Goal: Task Accomplishment & Management: Manage account settings

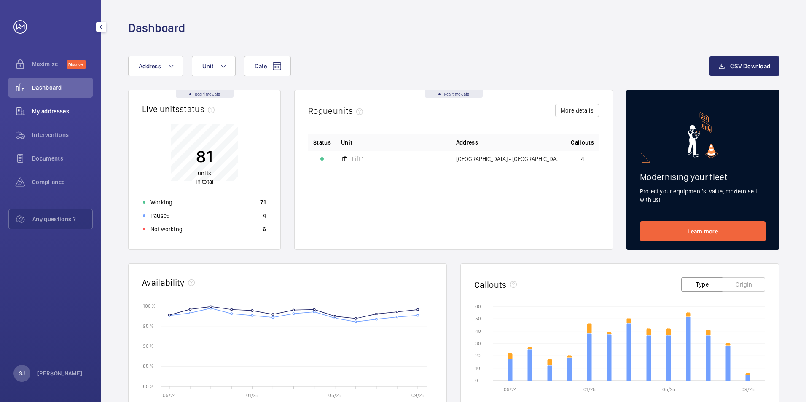
click at [69, 112] on span "My addresses" at bounding box center [62, 111] width 61 height 8
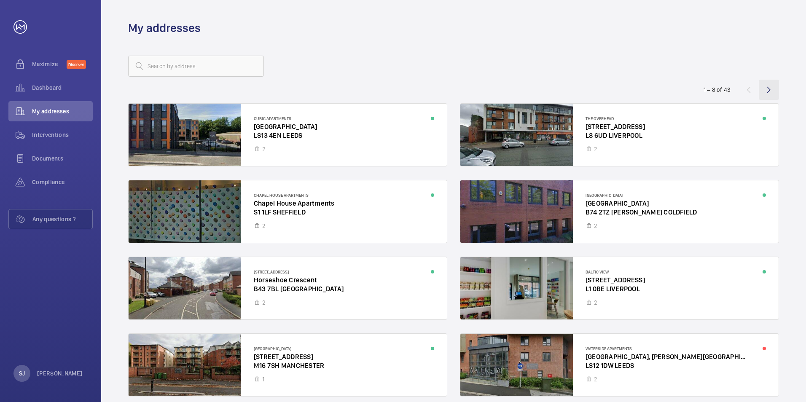
click at [768, 91] on wm-front-icon-button at bounding box center [769, 90] width 20 height 20
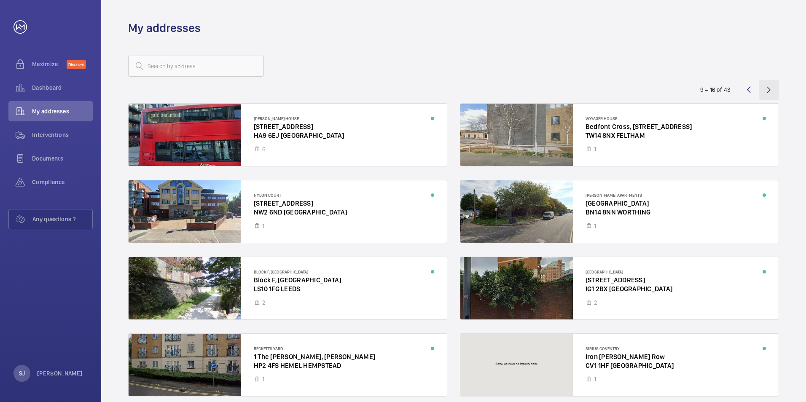
click at [768, 88] on wm-front-icon-button at bounding box center [769, 90] width 20 height 20
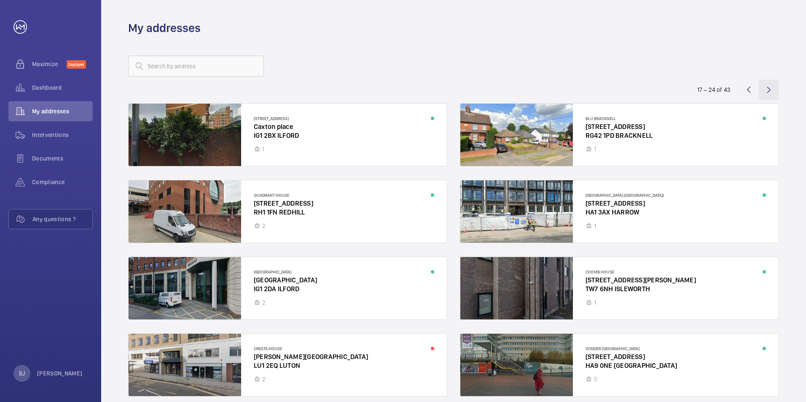
click at [768, 92] on wm-front-icon-button at bounding box center [769, 90] width 20 height 20
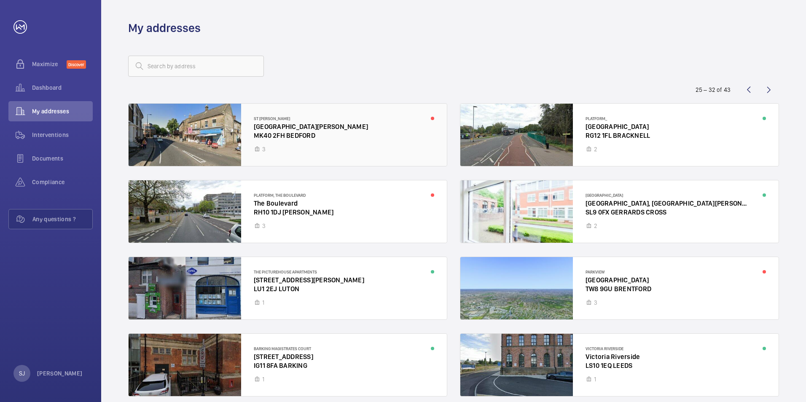
click at [369, 134] on div at bounding box center [288, 135] width 318 height 62
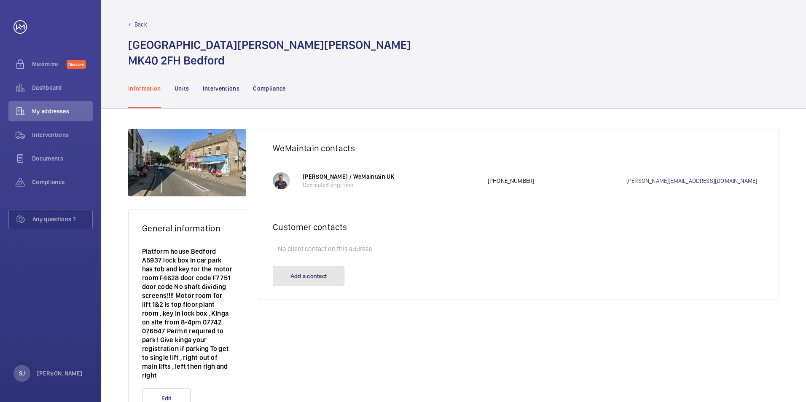
click at [309, 275] on button "Add a contact" at bounding box center [309, 276] width 72 height 20
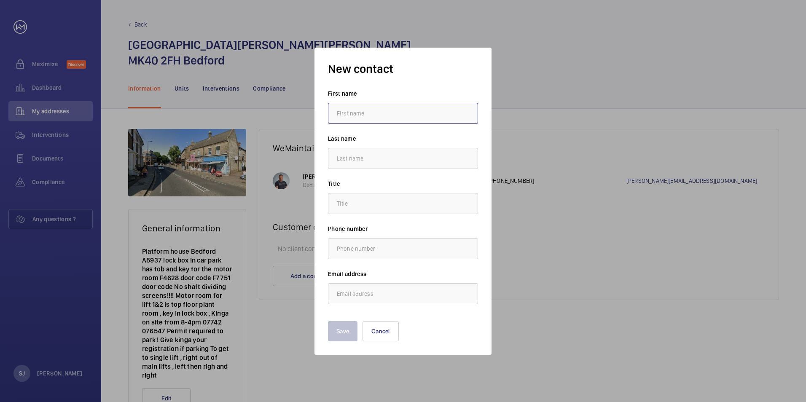
click at [375, 116] on input "text" at bounding box center [403, 113] width 150 height 21
type input "[PERSON_NAME]"
type input "[PERSON_NAME][EMAIL_ADDRESS][DOMAIN_NAME]"
type input "Nadia"
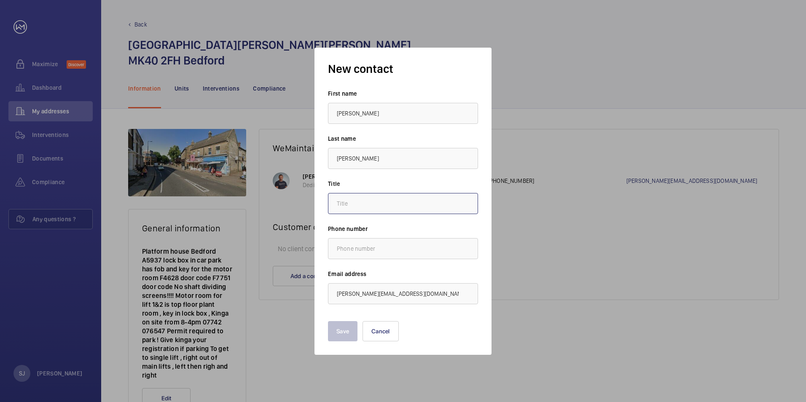
type input "."
click at [344, 332] on button "Save" at bounding box center [343, 331] width 30 height 20
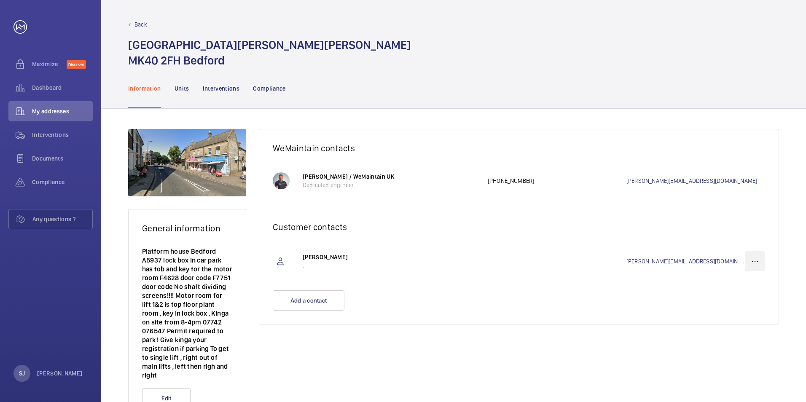
click at [756, 261] on wm-front-icon-button at bounding box center [755, 261] width 20 height 20
click at [739, 285] on p "Edit" at bounding box center [739, 288] width 33 height 8
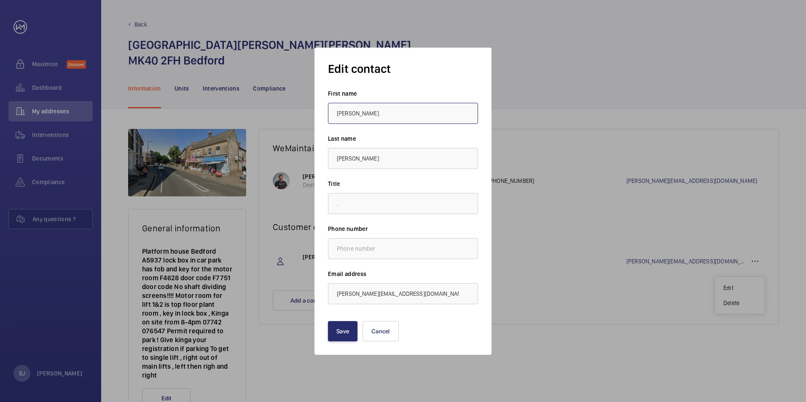
click at [362, 110] on input "Nadia" at bounding box center [403, 113] width 150 height 21
drag, startPoint x: 359, startPoint y: 112, endPoint x: 332, endPoint y: 112, distance: 27.4
click at [332, 112] on input "Nadia" at bounding box center [403, 113] width 150 height 21
type input "[PERSON_NAME]"
click at [333, 328] on button "Save" at bounding box center [343, 331] width 30 height 20
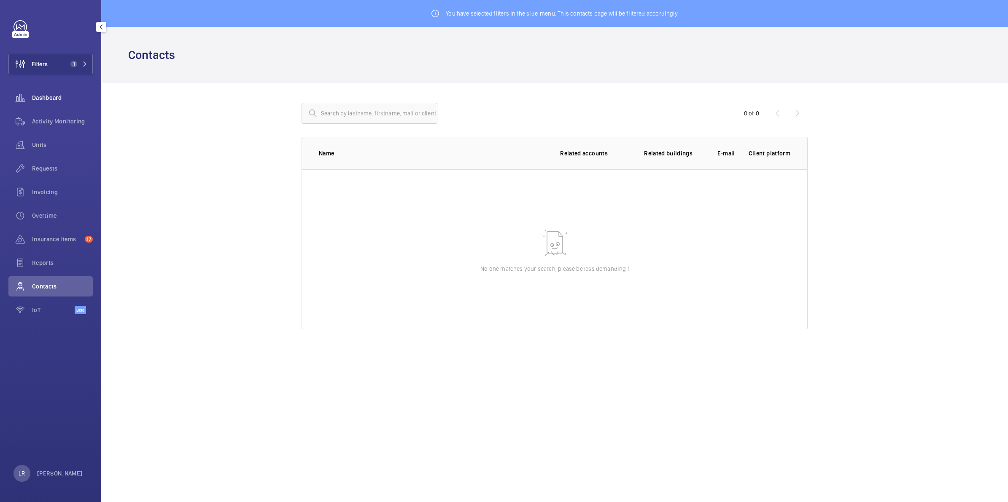
click at [49, 100] on span "Dashboard" at bounding box center [62, 98] width 61 height 8
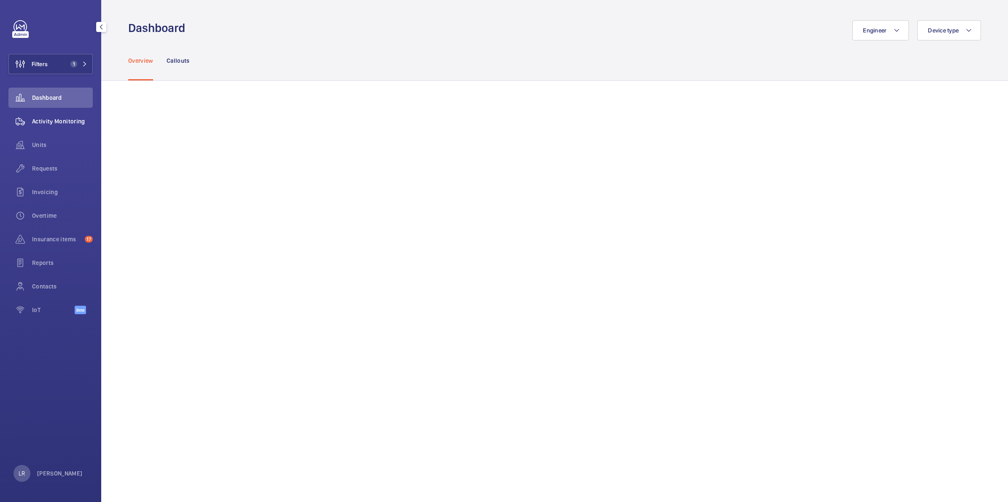
click at [50, 117] on span "Activity Monitoring" at bounding box center [62, 121] width 61 height 8
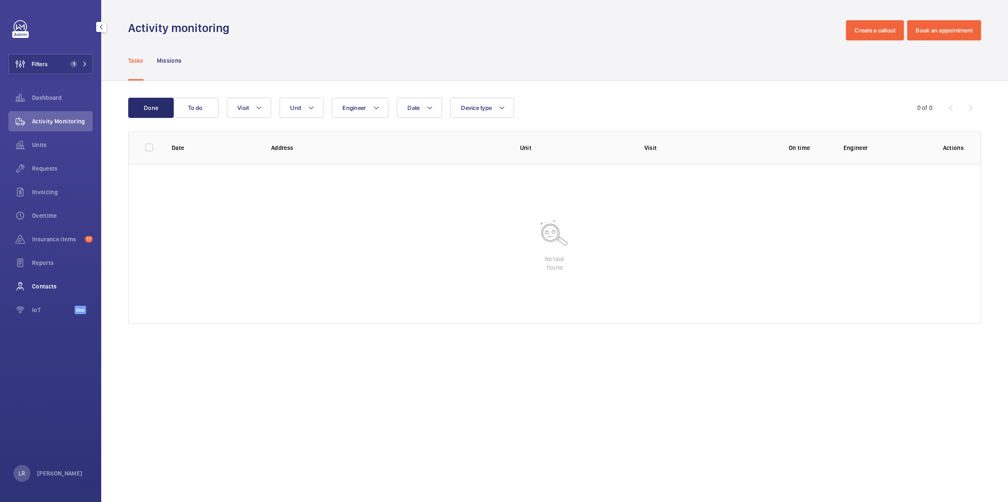
click at [66, 285] on span "Contacts" at bounding box center [62, 286] width 61 height 8
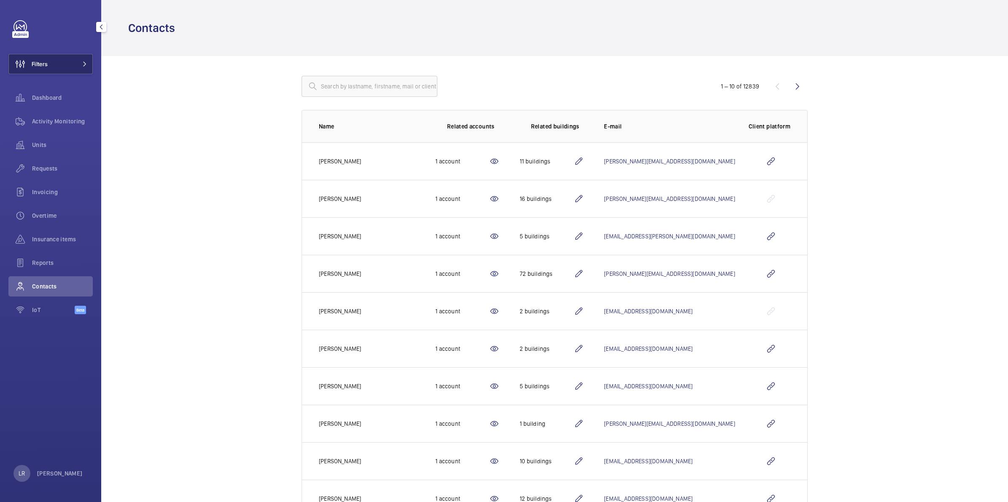
click at [56, 56] on button "Filters" at bounding box center [50, 64] width 84 height 20
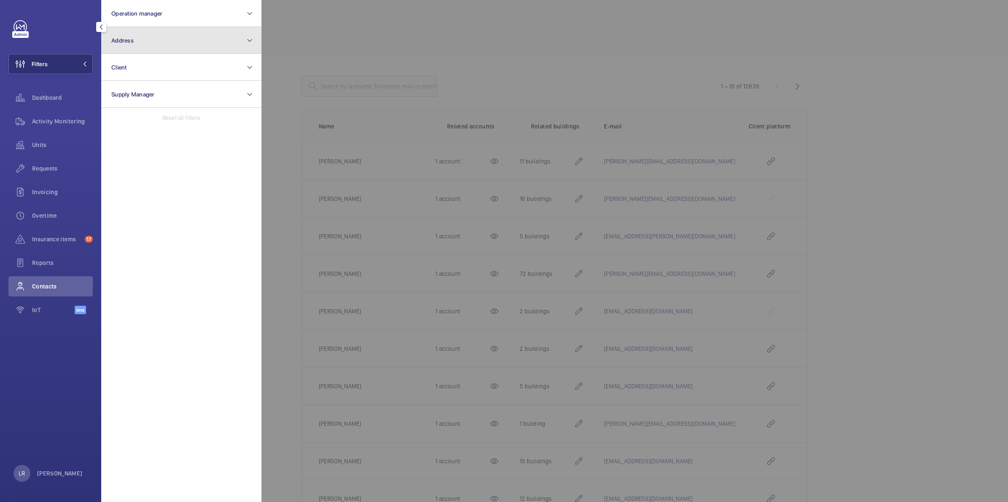
click at [140, 48] on button "Address" at bounding box center [181, 40] width 160 height 27
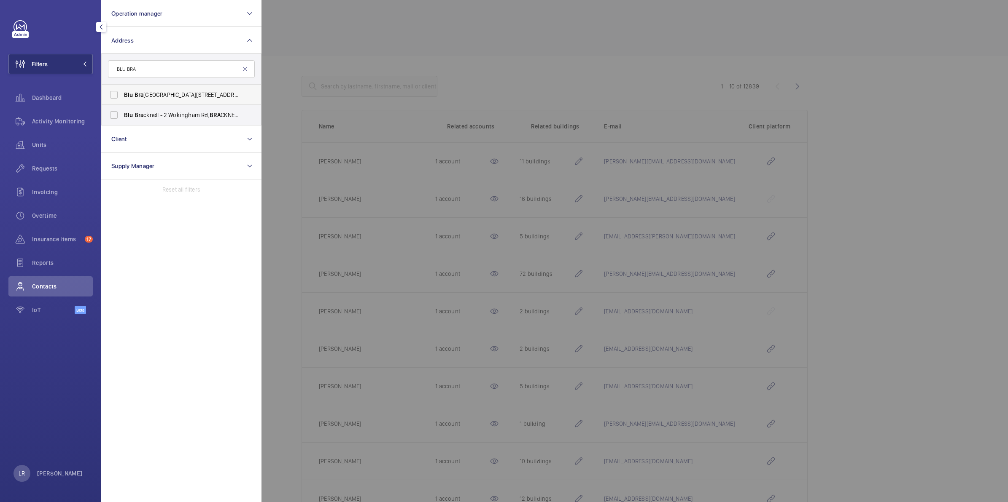
type input "BLU BRA"
click at [155, 91] on span "Blu Bra cknell, Building 2, Wokingham Road, Bra cknell, RG42 1AE - 2 Wokingham …" at bounding box center [182, 95] width 116 height 8
click at [122, 91] on input "Blu Bra cknell, Building 2, Wokingham Road, Bra cknell, RG42 1AE - 2 Wokingham …" at bounding box center [113, 94] width 17 height 17
checkbox input "true"
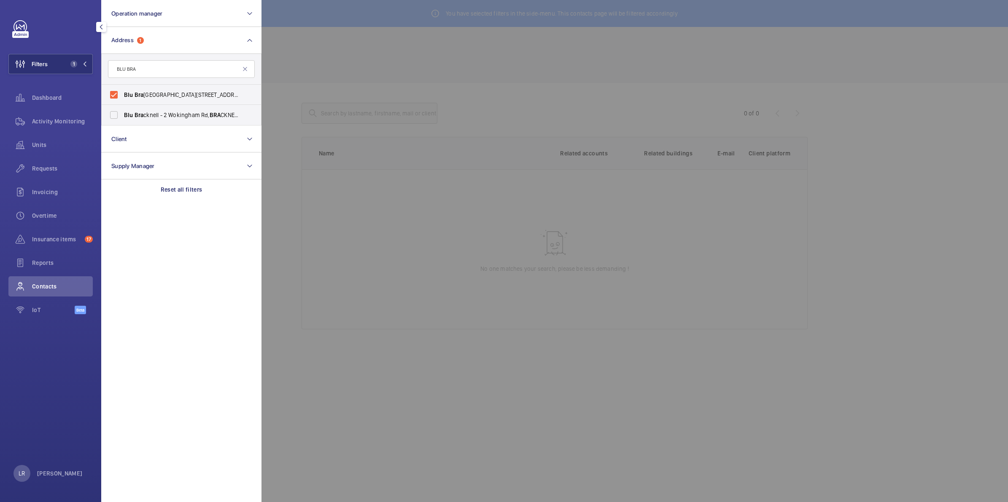
drag, startPoint x: 305, startPoint y: 157, endPoint x: 310, endPoint y: 158, distance: 5.6
click at [306, 161] on div at bounding box center [765, 251] width 1008 height 502
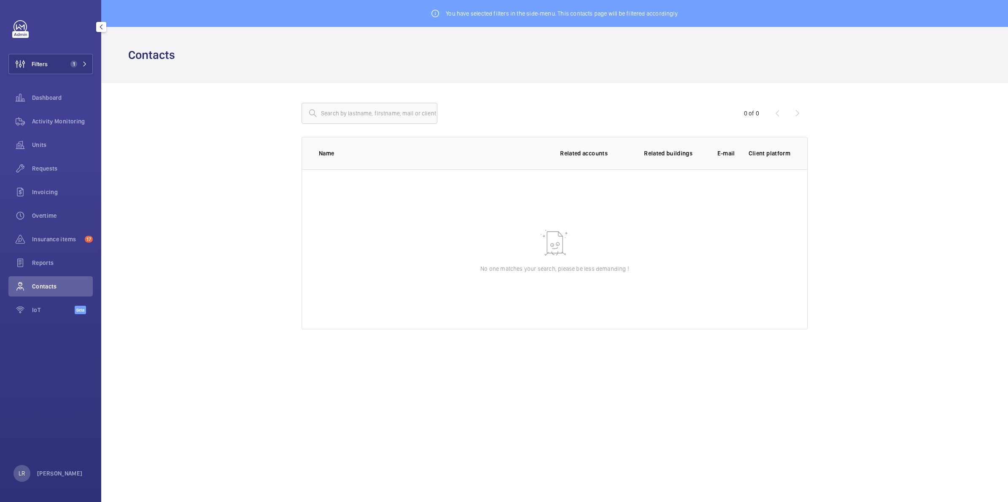
click at [433, 17] on mat-icon at bounding box center [435, 13] width 8 height 10
click at [437, 15] on mat-icon at bounding box center [435, 13] width 8 height 10
click at [54, 62] on button "Filters 1" at bounding box center [50, 64] width 84 height 20
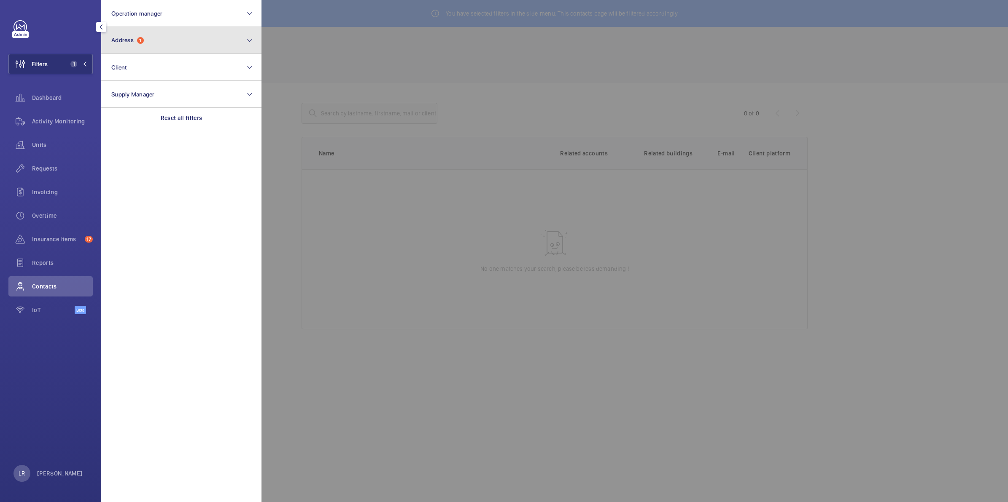
click at [159, 51] on button "Address 1" at bounding box center [181, 40] width 160 height 27
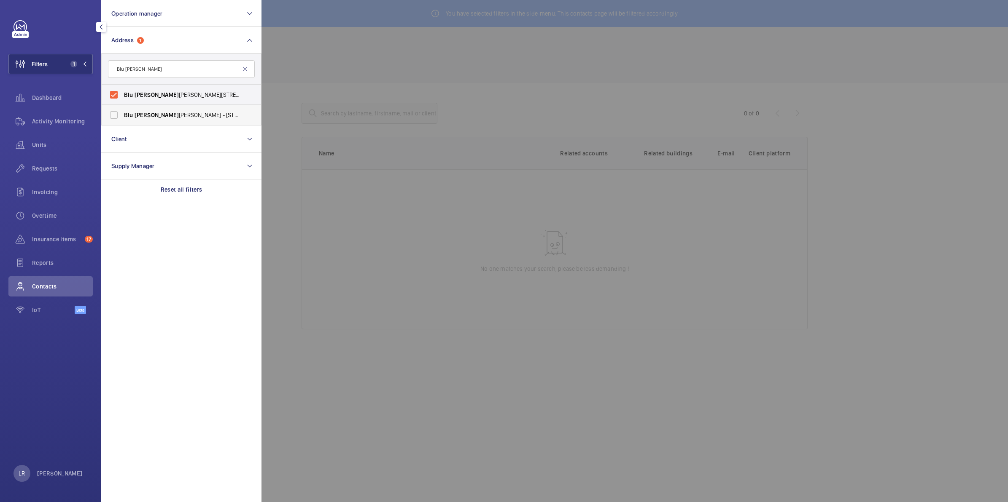
type input "Blu brack"
click at [169, 111] on span "Blu Brack nell - 2 Wokingham Rd, BRACK NELL RG42 1PD" at bounding box center [182, 115] width 116 height 8
click at [122, 110] on input "Blu Brack nell - 2 Wokingham Rd, BRACK NELL RG42 1PD" at bounding box center [113, 115] width 17 height 17
checkbox input "true"
click at [309, 55] on div at bounding box center [765, 251] width 1008 height 502
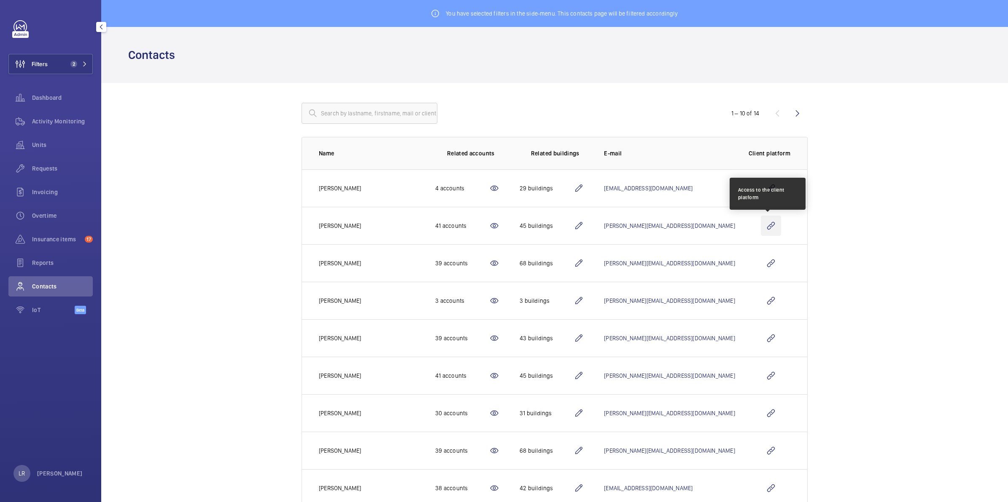
click at [768, 224] on wm-front-icon-button at bounding box center [770, 226] width 20 height 20
click at [77, 58] on button "Filters 2" at bounding box center [50, 64] width 84 height 20
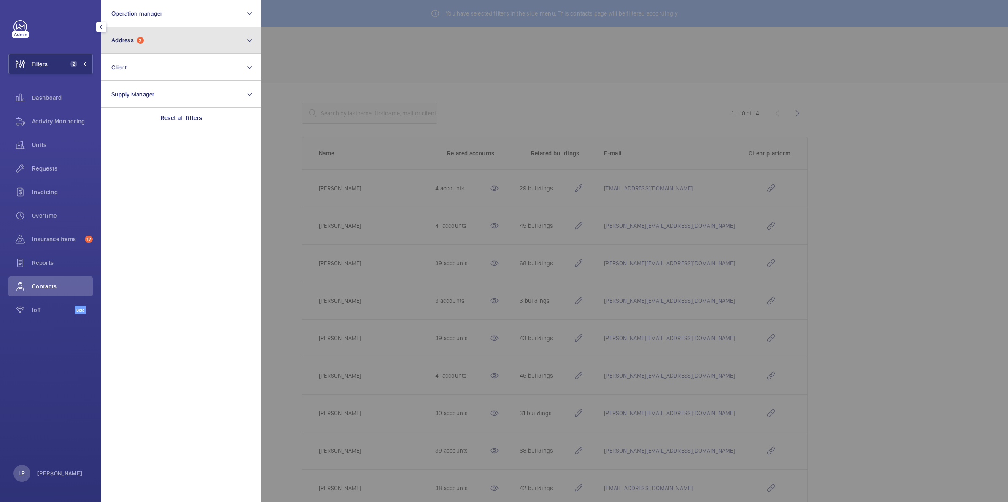
click at [168, 35] on button "Address 2" at bounding box center [181, 40] width 160 height 27
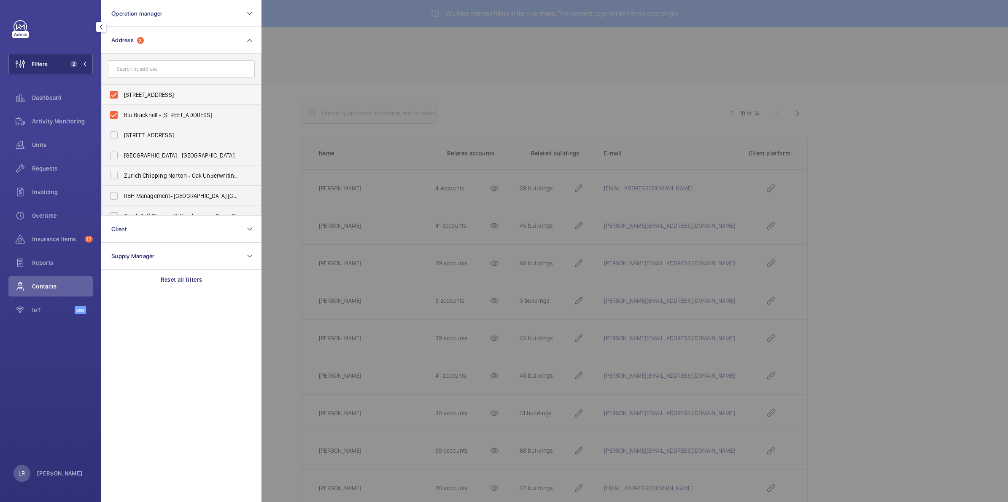
click at [125, 92] on span "Blu Bracknell, Building 2, Wokingham Road, Bracknell, RG42 1AE - 2 Wokingham Rd…" at bounding box center [182, 95] width 116 height 8
click at [122, 92] on input "Blu Bracknell, Building 2, Wokingham Road, Bracknell, RG42 1AE - 2 Wokingham Rd…" at bounding box center [113, 94] width 17 height 17
checkbox input "false"
click at [121, 107] on div "Blu Bracknell - 2 Wokingham Rd, BRACKNELL RG42 1PD" at bounding box center [113, 115] width 17 height 17
drag, startPoint x: 121, startPoint y: 106, endPoint x: 114, endPoint y: 114, distance: 10.7
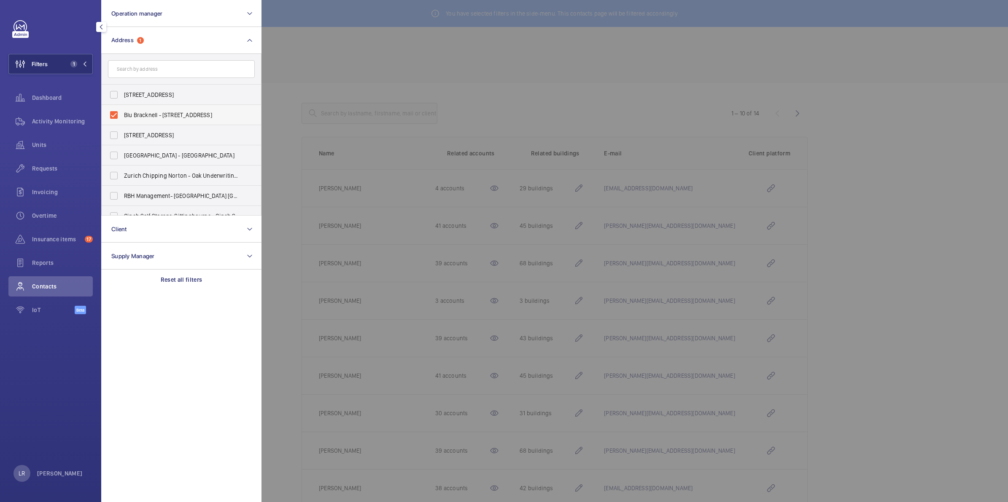
click at [114, 114] on label "Blu Bracknell - 2 Wokingham Rd, BRACKNELL RG42 1PD" at bounding box center [175, 115] width 147 height 20
click at [114, 114] on input "Blu Bracknell - 2 Wokingham Rd, BRACKNELL RG42 1PD" at bounding box center [113, 115] width 17 height 17
checkbox input "false"
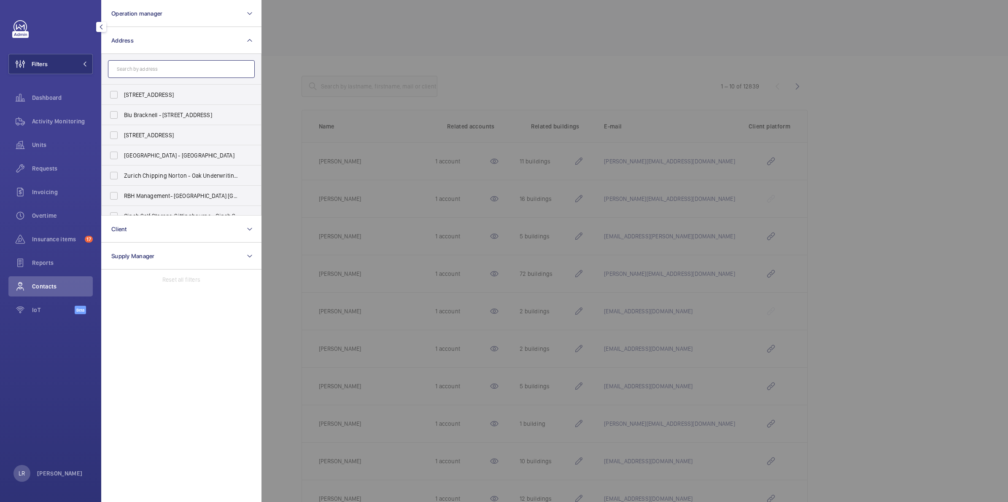
click at [123, 71] on input "text" at bounding box center [181, 69] width 147 height 18
type input "m"
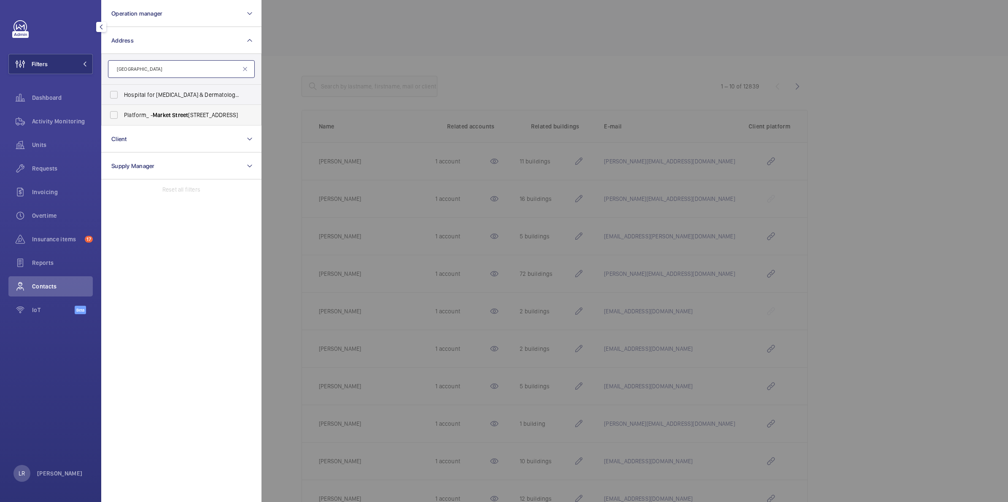
type input "Market street"
click at [122, 114] on label "Platform_ - Market Street , BRACKNELL RG12 1FL" at bounding box center [175, 115] width 147 height 20
click at [122, 114] on input "Platform_ - Market Street , BRACKNELL RG12 1FL" at bounding box center [113, 115] width 17 height 17
checkbox input "true"
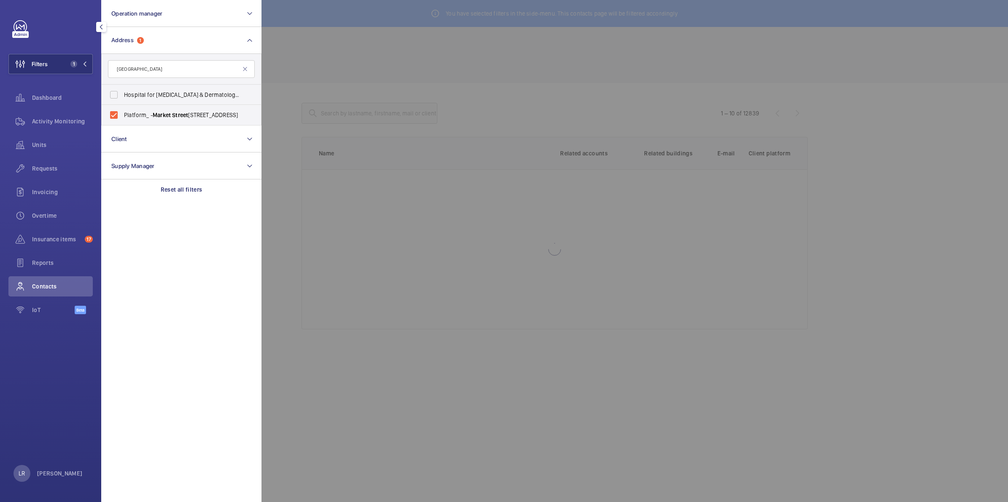
click at [320, 120] on div at bounding box center [765, 251] width 1008 height 502
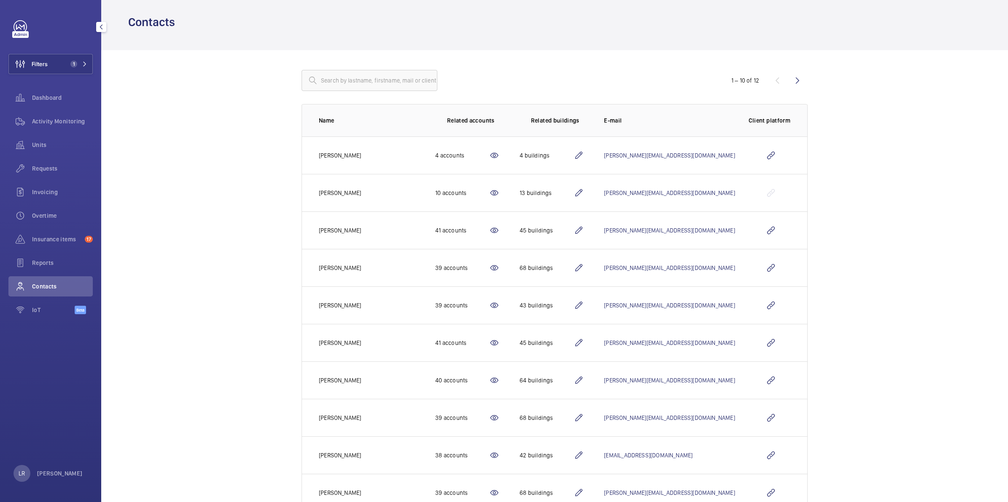
scroll to position [64, 0]
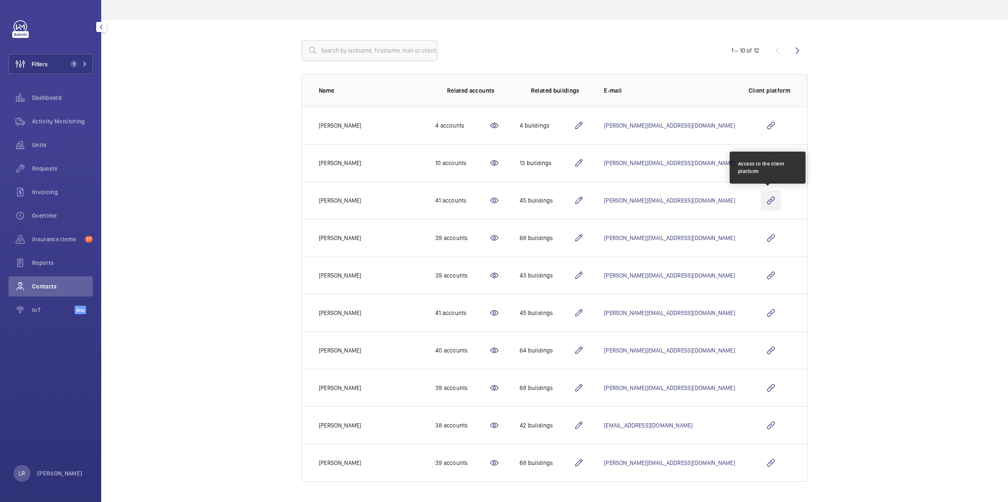
click at [771, 199] on wm-front-icon-button at bounding box center [770, 201] width 20 height 20
click at [78, 67] on button "Filters 1" at bounding box center [50, 64] width 84 height 20
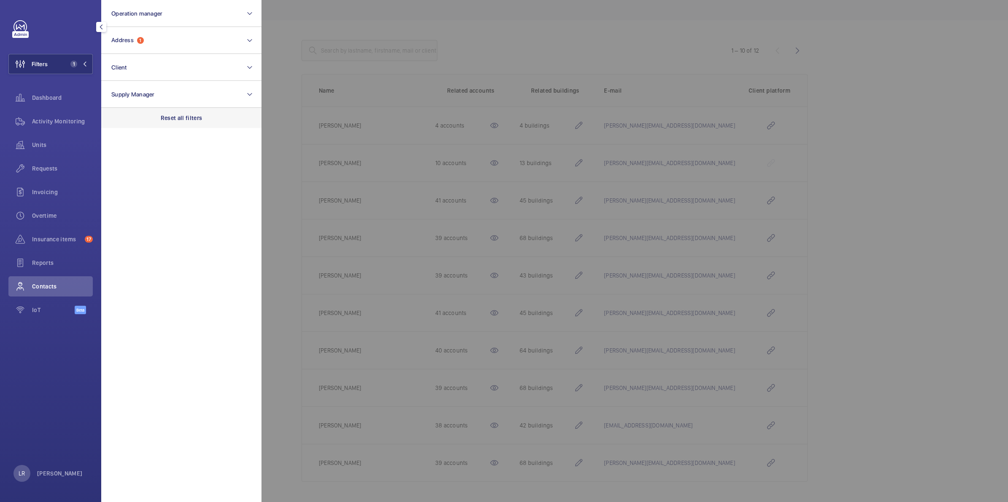
click at [146, 114] on div "Reset all filters" at bounding box center [181, 118] width 160 height 20
click at [125, 38] on span "Address" at bounding box center [122, 40] width 22 height 7
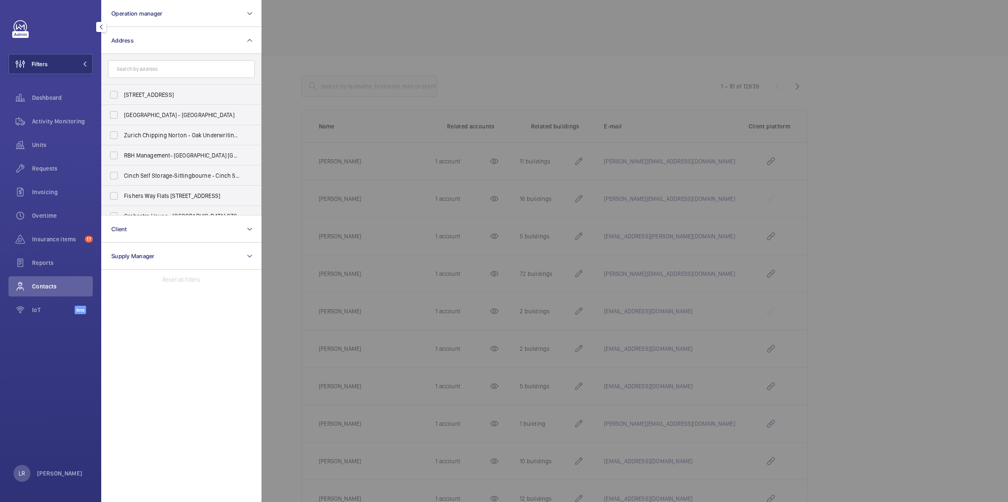
click at [134, 67] on input "text" at bounding box center [181, 69] width 147 height 18
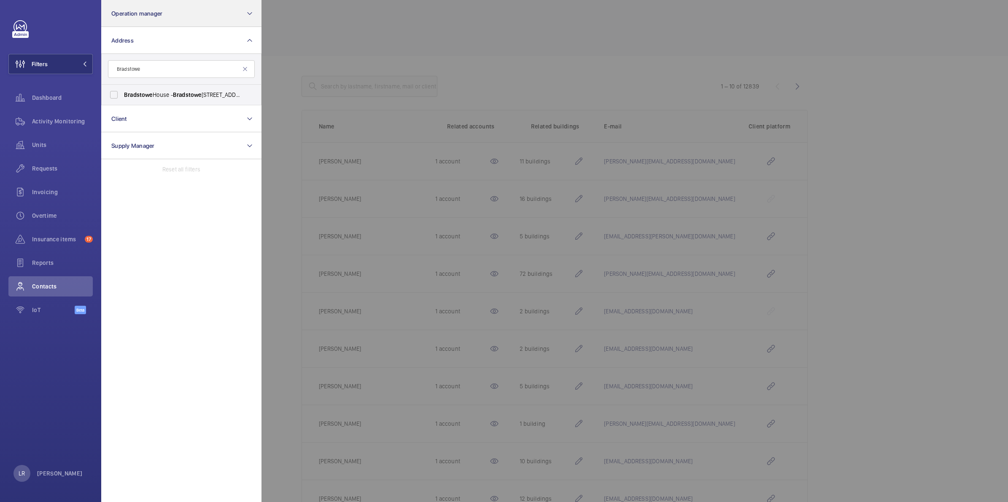
type input "Bradstowe"
click at [157, 98] on span "Bradstowe House - Bradstowe House, HARROW HA1 1EH" at bounding box center [182, 95] width 116 height 8
click at [122, 98] on input "Bradstowe House - Bradstowe House, HARROW HA1 1EH" at bounding box center [113, 94] width 17 height 17
checkbox input "true"
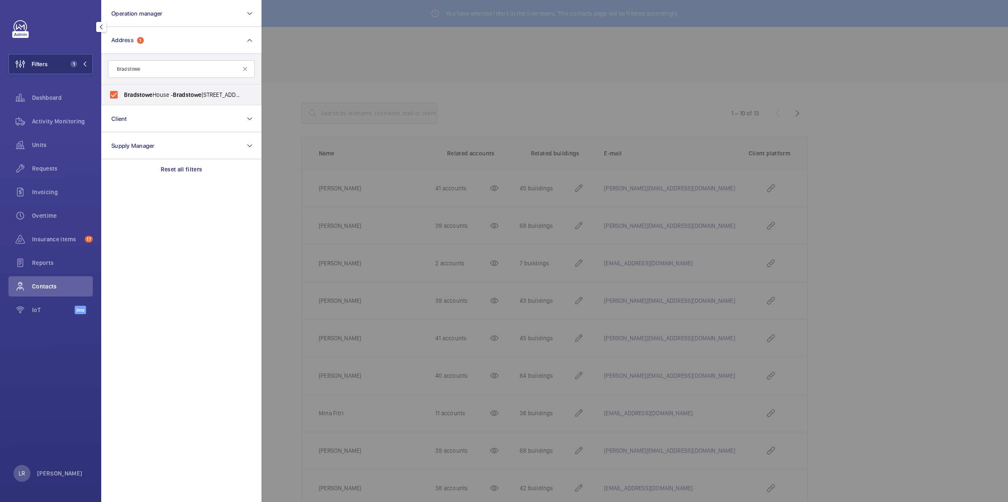
click at [287, 95] on div at bounding box center [765, 251] width 1008 height 502
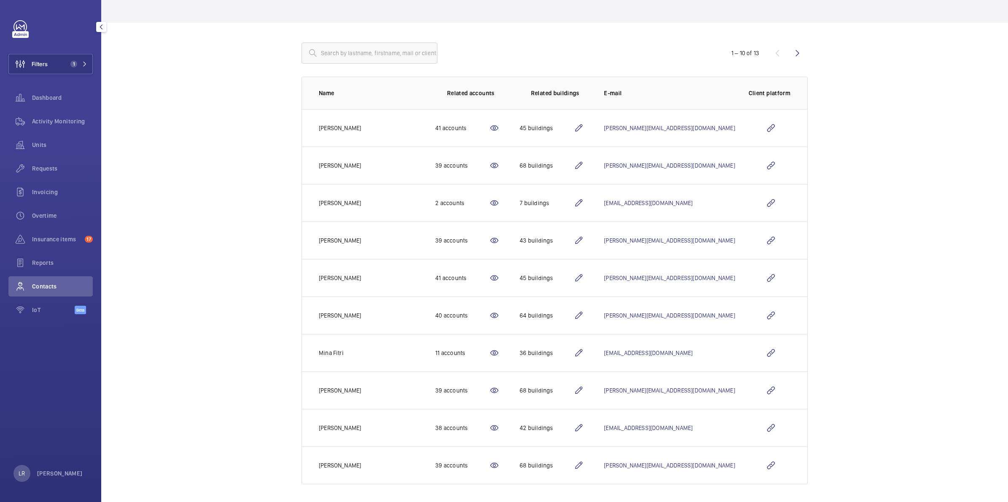
scroll to position [64, 0]
click at [767, 199] on wm-front-icon-button at bounding box center [770, 201] width 20 height 20
click at [776, 199] on wm-front-icon-button at bounding box center [770, 201] width 20 height 20
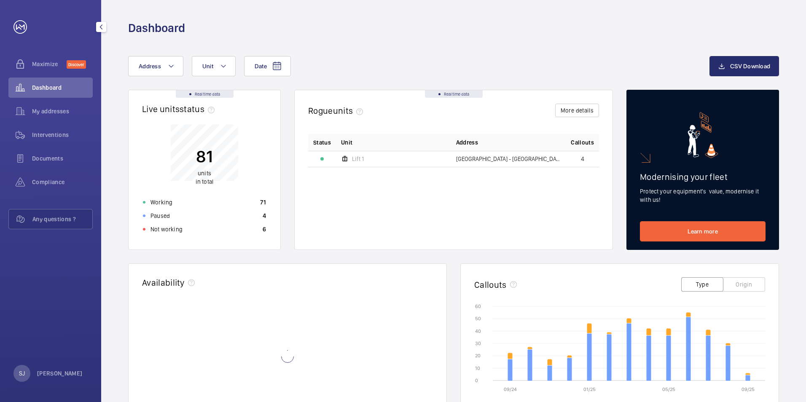
click at [43, 113] on span "My addresses" at bounding box center [62, 111] width 61 height 8
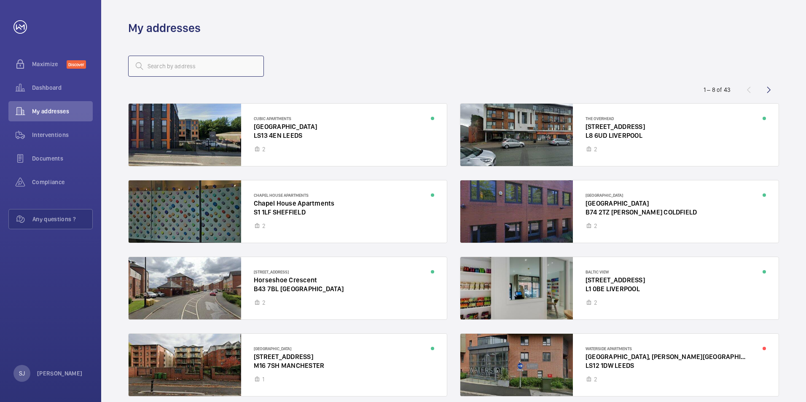
click at [231, 68] on input "text" at bounding box center [196, 66] width 136 height 21
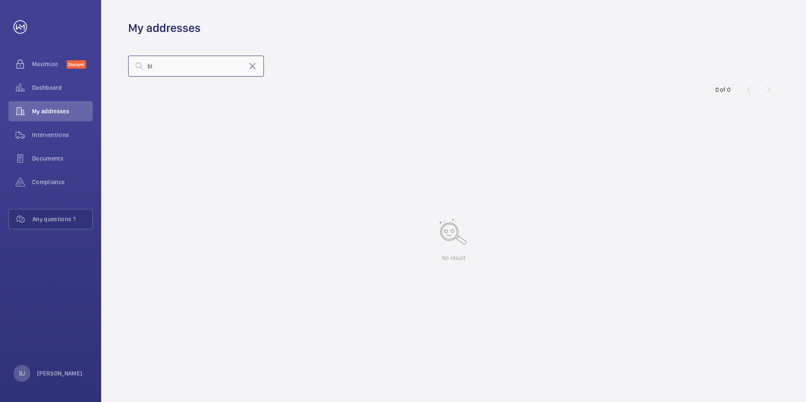
type input "b"
type input "bui"
click at [250, 69] on mat-icon at bounding box center [252, 66] width 10 height 10
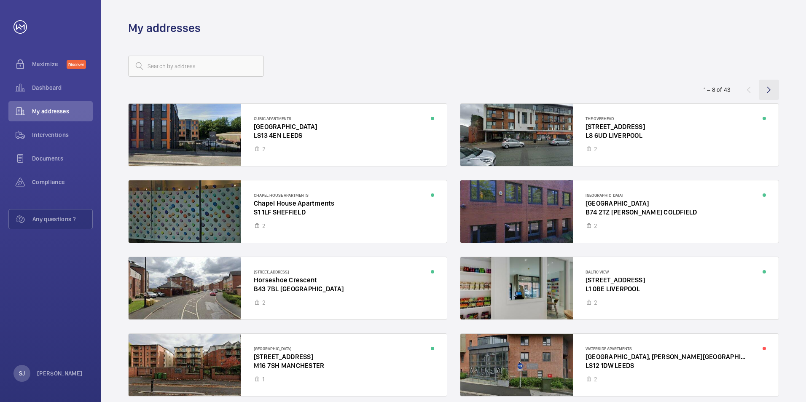
click at [771, 91] on wm-front-icon-button at bounding box center [769, 90] width 20 height 20
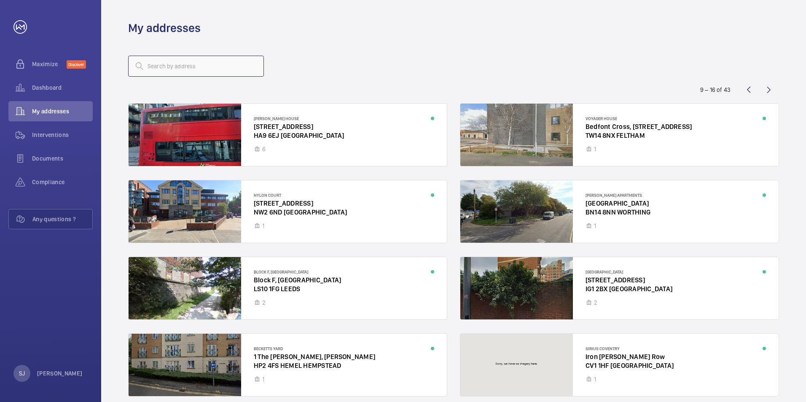
click at [175, 64] on input "text" at bounding box center [196, 66] width 136 height 21
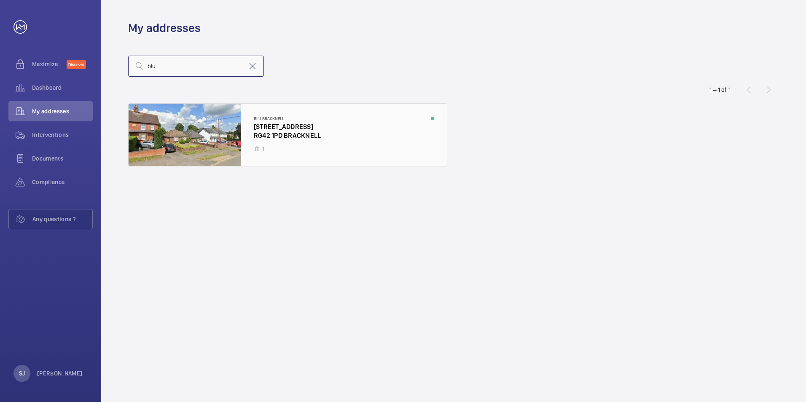
type input "blu"
click at [280, 130] on div at bounding box center [288, 135] width 318 height 62
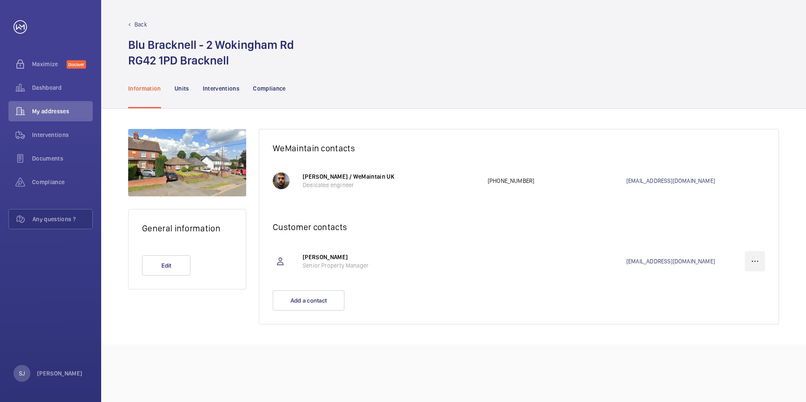
click at [757, 260] on wm-front-icon-button at bounding box center [755, 261] width 20 height 20
click at [750, 306] on p "Delete" at bounding box center [739, 303] width 33 height 8
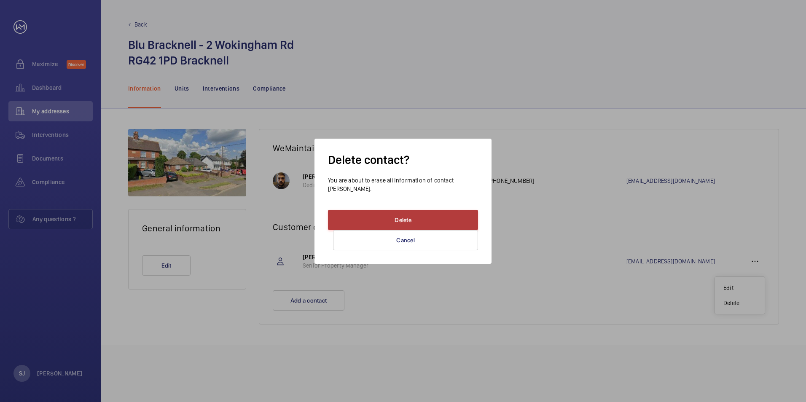
click at [402, 215] on button "Delete" at bounding box center [403, 220] width 150 height 20
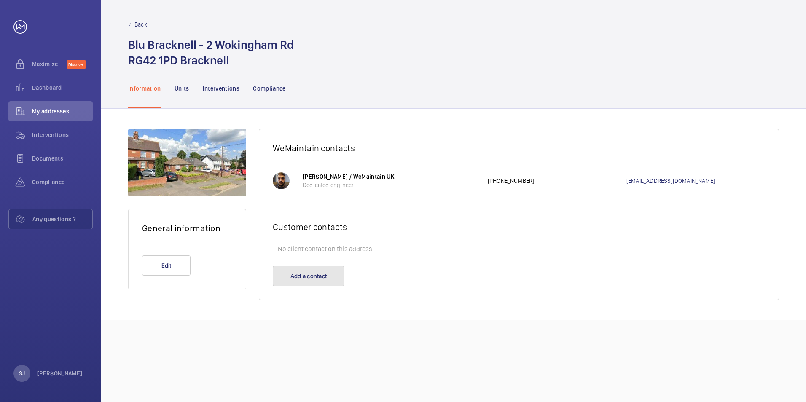
click at [328, 274] on button "Add a contact" at bounding box center [309, 276] width 72 height 20
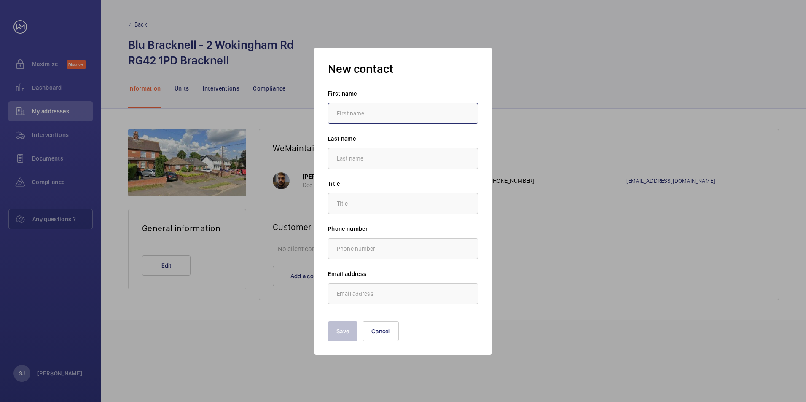
click at [362, 113] on input "text" at bounding box center [403, 113] width 150 height 21
type input "Sophie"
type input "Jaques"
type input "."
type input "s.jaques@hc-gb.com"
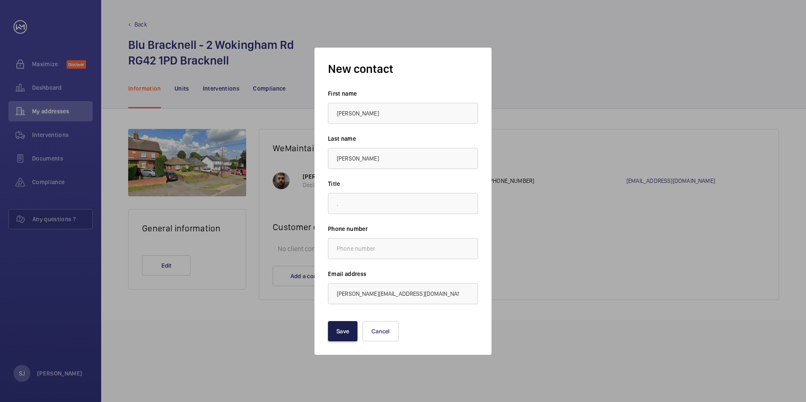
click at [340, 325] on button "Save" at bounding box center [343, 331] width 30 height 20
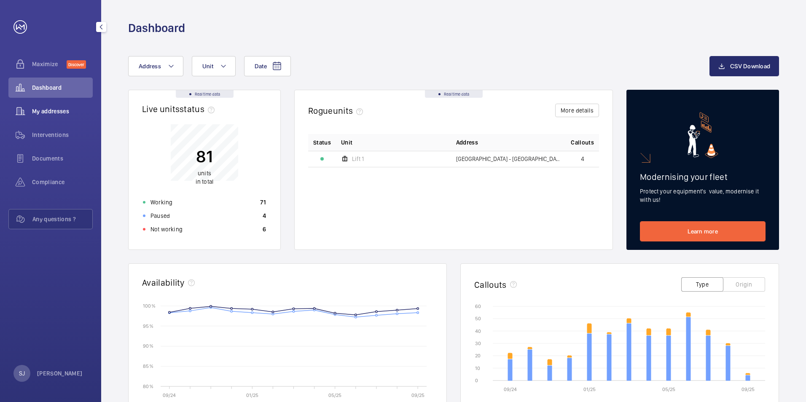
click at [67, 102] on div "My addresses" at bounding box center [50, 111] width 84 height 20
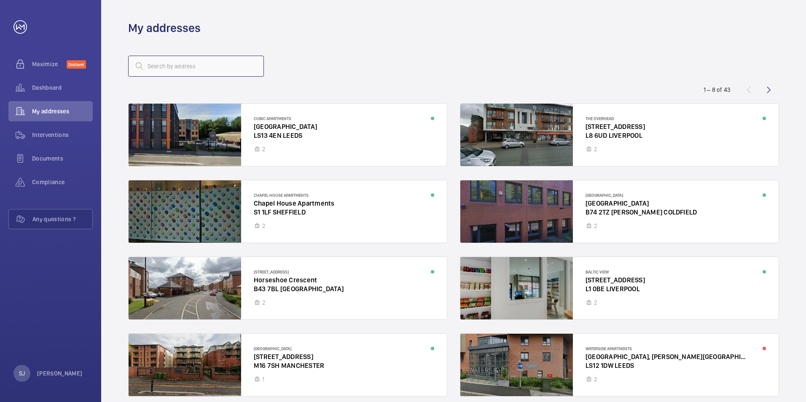
click at [175, 75] on input "text" at bounding box center [196, 66] width 136 height 21
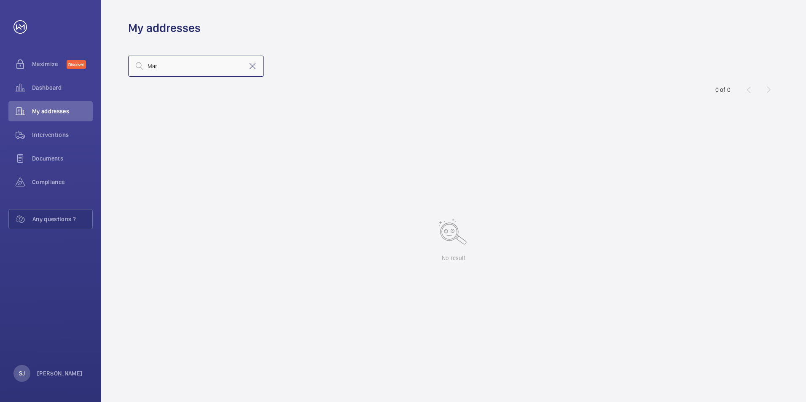
type input "Ma"
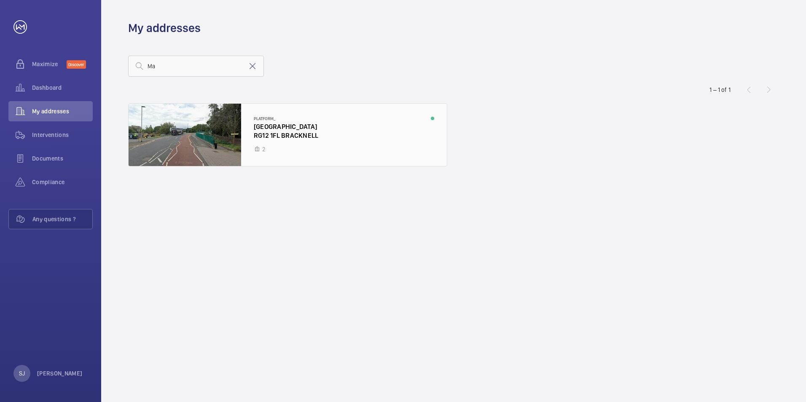
click at [271, 124] on div at bounding box center [288, 135] width 318 height 62
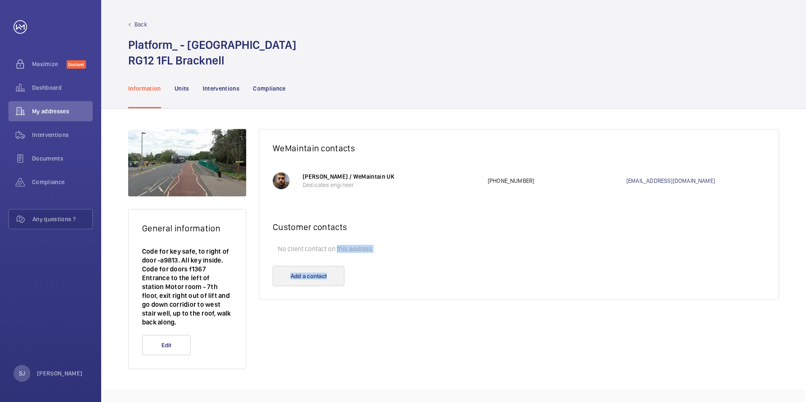
drag, startPoint x: 337, startPoint y: 266, endPoint x: 341, endPoint y: 274, distance: 9.1
click at [341, 274] on wm-front-card "WeMaintain contacts Marc Gracia / WeMaintain UK Dedicated engineer +44 7951 979…" at bounding box center [519, 214] width 520 height 171
drag, startPoint x: 341, startPoint y: 274, endPoint x: 314, endPoint y: 279, distance: 27.9
click at [314, 279] on button "Add a contact" at bounding box center [309, 276] width 72 height 20
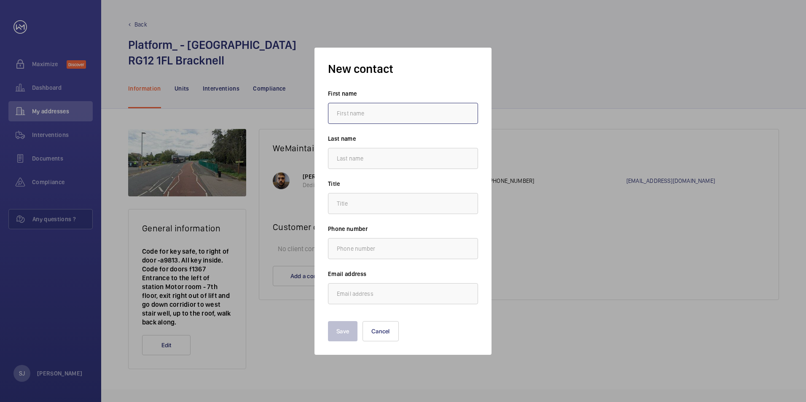
click at [376, 121] on input "text" at bounding box center [403, 113] width 150 height 21
type input "Sophie"
type input "Jaques"
type input "."
type input "s.jaques@hc-gb.com"
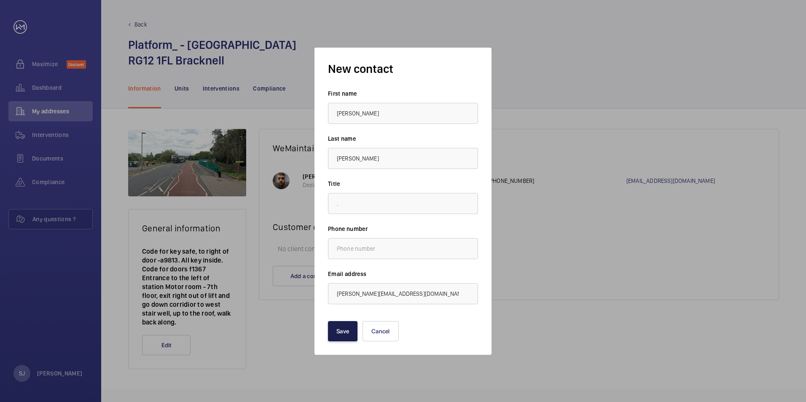
click at [352, 327] on button "Save" at bounding box center [343, 331] width 30 height 20
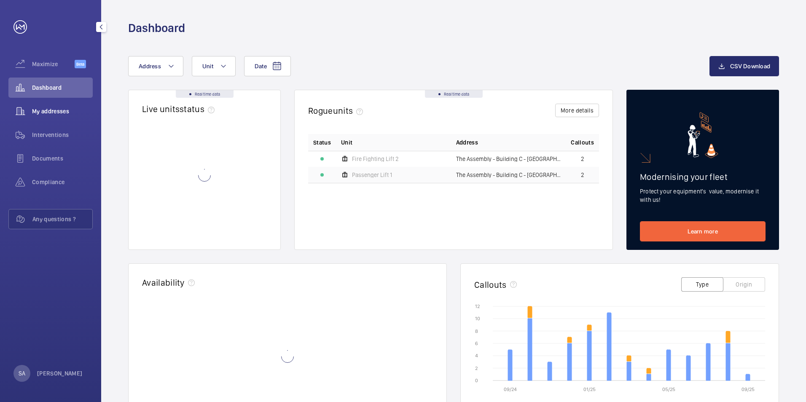
click at [75, 111] on span "My addresses" at bounding box center [62, 111] width 61 height 8
